Goal: Check status: Check status

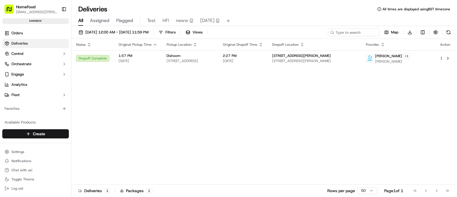
click at [181, 104] on div "Status Original Pickup Time Pickup Location Original Dropoff Time Dropoff Locat…" at bounding box center [263, 111] width 384 height 145
click at [21, 34] on span "Orders" at bounding box center [16, 33] width 11 height 5
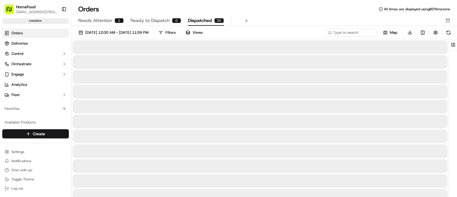
click at [190, 22] on span "Dispatched" at bounding box center [200, 20] width 24 height 7
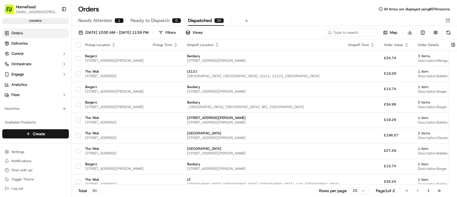
click at [267, 9] on div "Orders All times are displayed using BST timezone" at bounding box center [263, 9] width 385 height 9
click at [339, 33] on input at bounding box center [342, 33] width 69 height 8
paste input "108773"
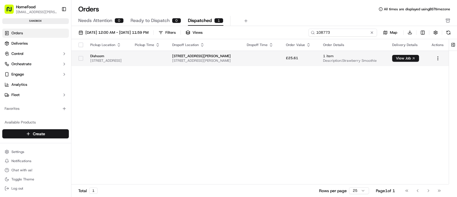
type input "108773"
click at [237, 62] on span "[STREET_ADDRESS][PERSON_NAME]" at bounding box center [204, 60] width 65 height 5
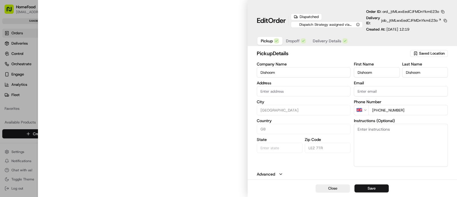
type input "[STREET_ADDRESS]"
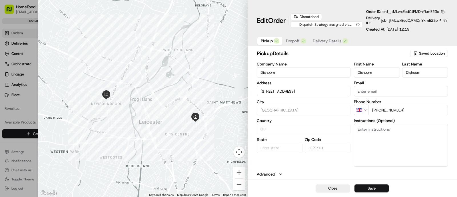
click at [392, 22] on span "job_jtMLwxEedCJFMDnYkmE23o" at bounding box center [409, 20] width 56 height 5
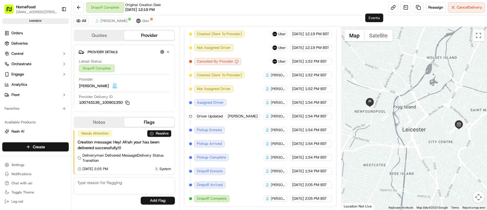
scroll to position [128, 0]
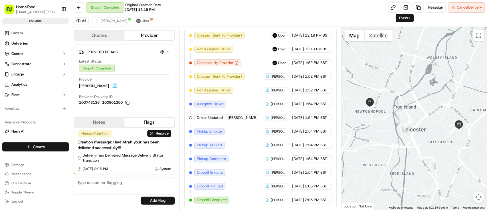
drag, startPoint x: 406, startPoint y: 1, endPoint x: 313, endPoint y: 11, distance: 93.1
click at [313, 11] on div "Dropoff Complete Original Creation Date [DATE] 12:19 PM Reassign Cancel Delivery" at bounding box center [279, 7] width 416 height 15
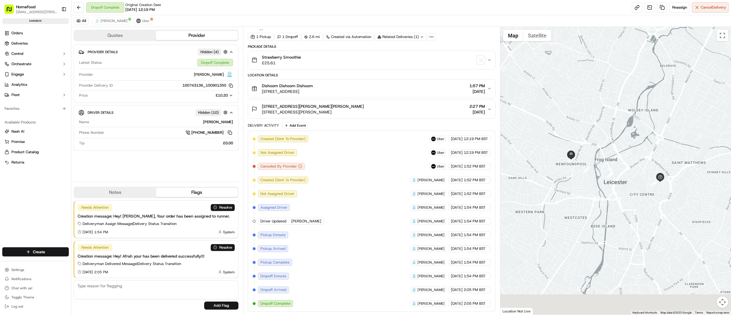
scroll to position [19, 0]
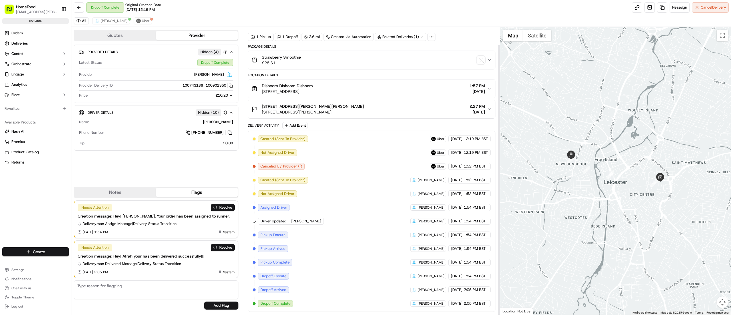
drag, startPoint x: 463, startPoint y: 0, endPoint x: 501, endPoint y: 10, distance: 39.6
click at [456, 10] on div "Dropoff Complete Original Creation Date [DATE] 12:19 PM Reassign Cancel Delivery" at bounding box center [400, 7] width 659 height 15
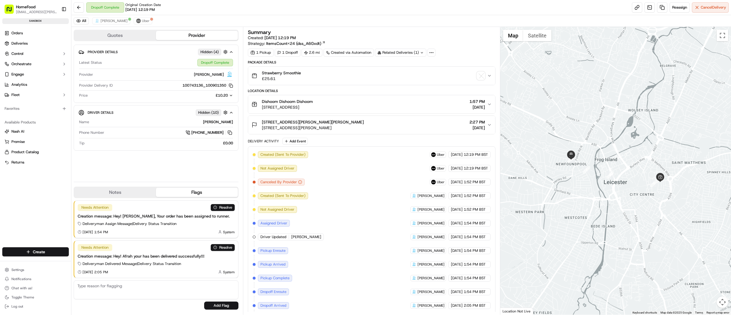
click at [456, 78] on button "Strawberry Smoothie £25.61" at bounding box center [371, 76] width 247 height 18
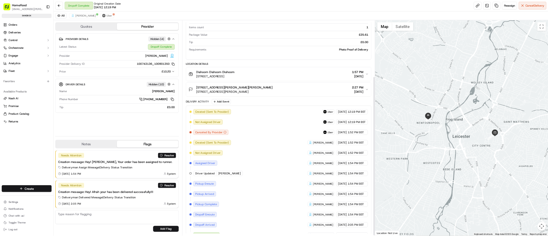
scroll to position [102, 0]
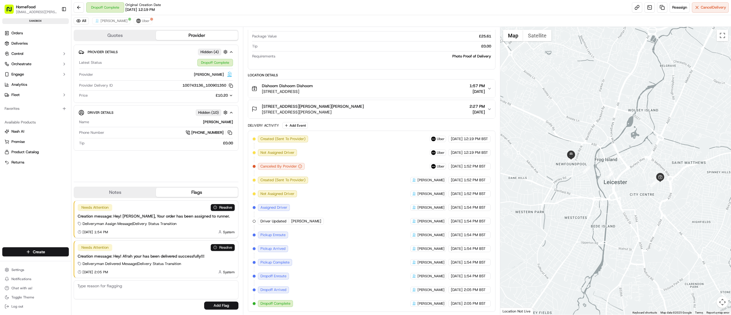
click at [224, 196] on button "Resolve" at bounding box center [223, 247] width 24 height 7
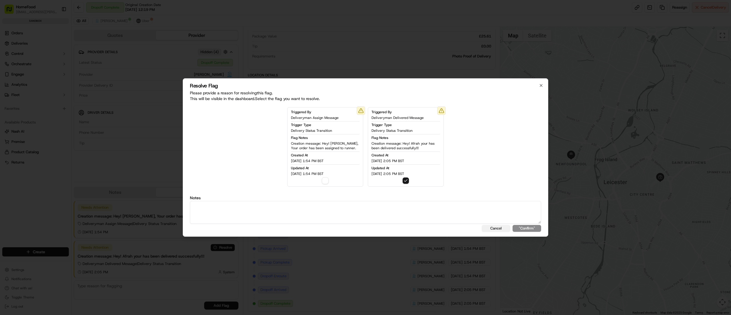
click at [456, 196] on button "Cancel" at bounding box center [496, 228] width 29 height 7
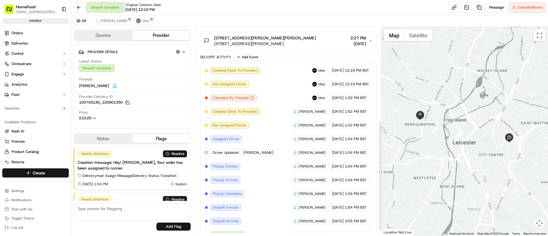
scroll to position [186, 0]
